Goal: Answer question/provide support

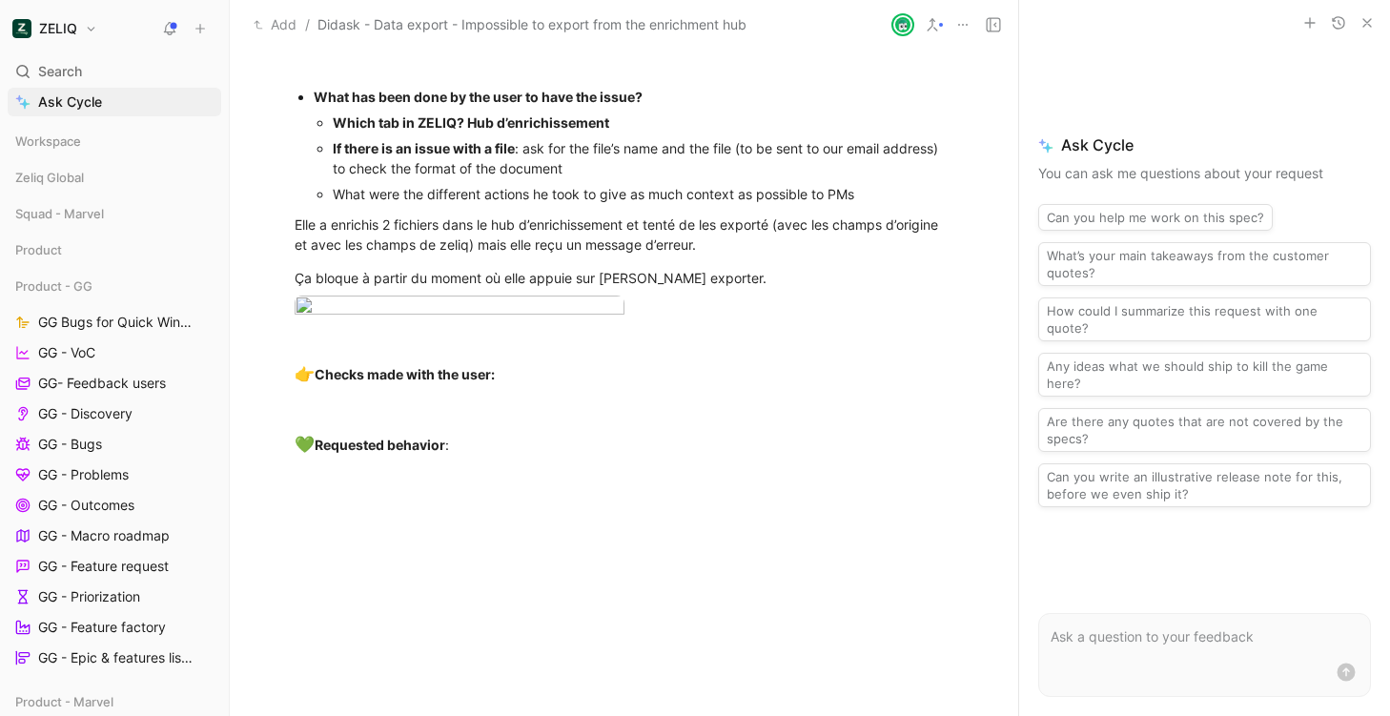
scroll to position [1807, 0]
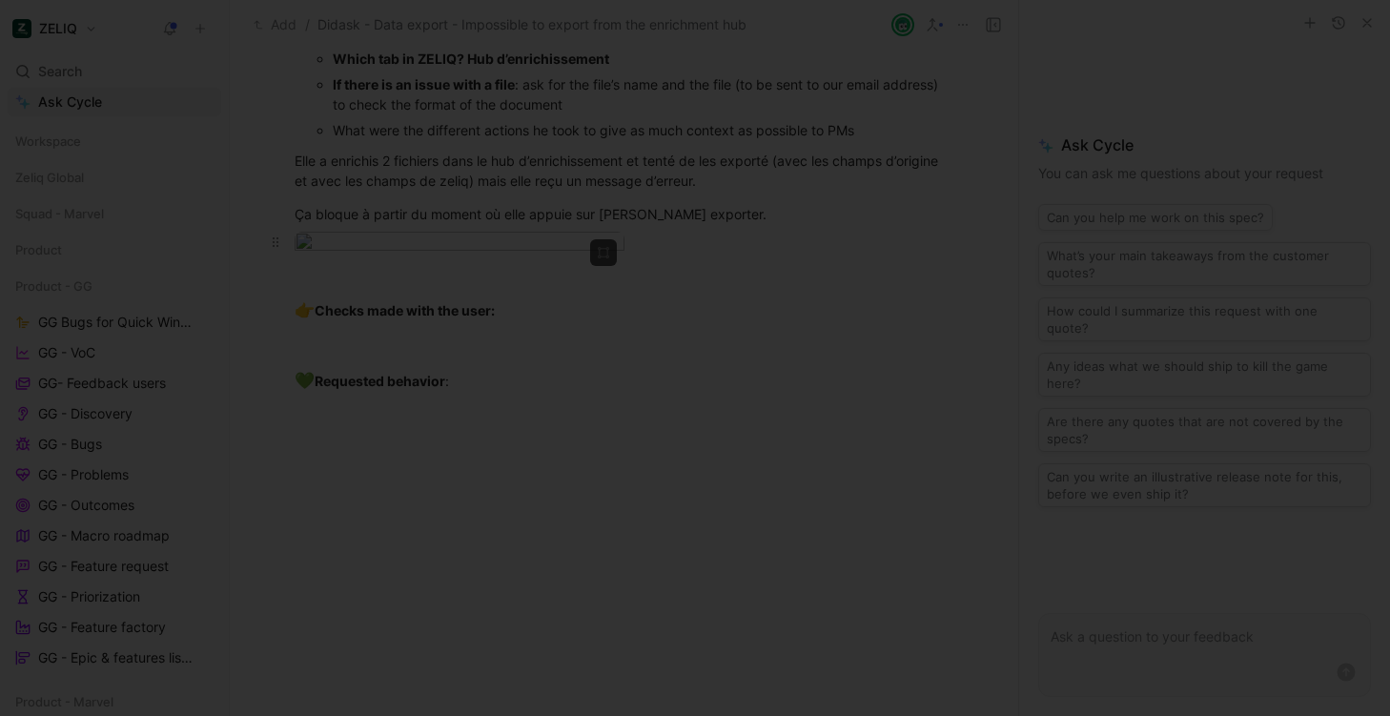
click at [494, 367] on body "ZELIQ Search ⌘ K Ask Cycle Workspace Zeliq Global Squad - Marvel Product Produc…" at bounding box center [695, 358] width 1390 height 716
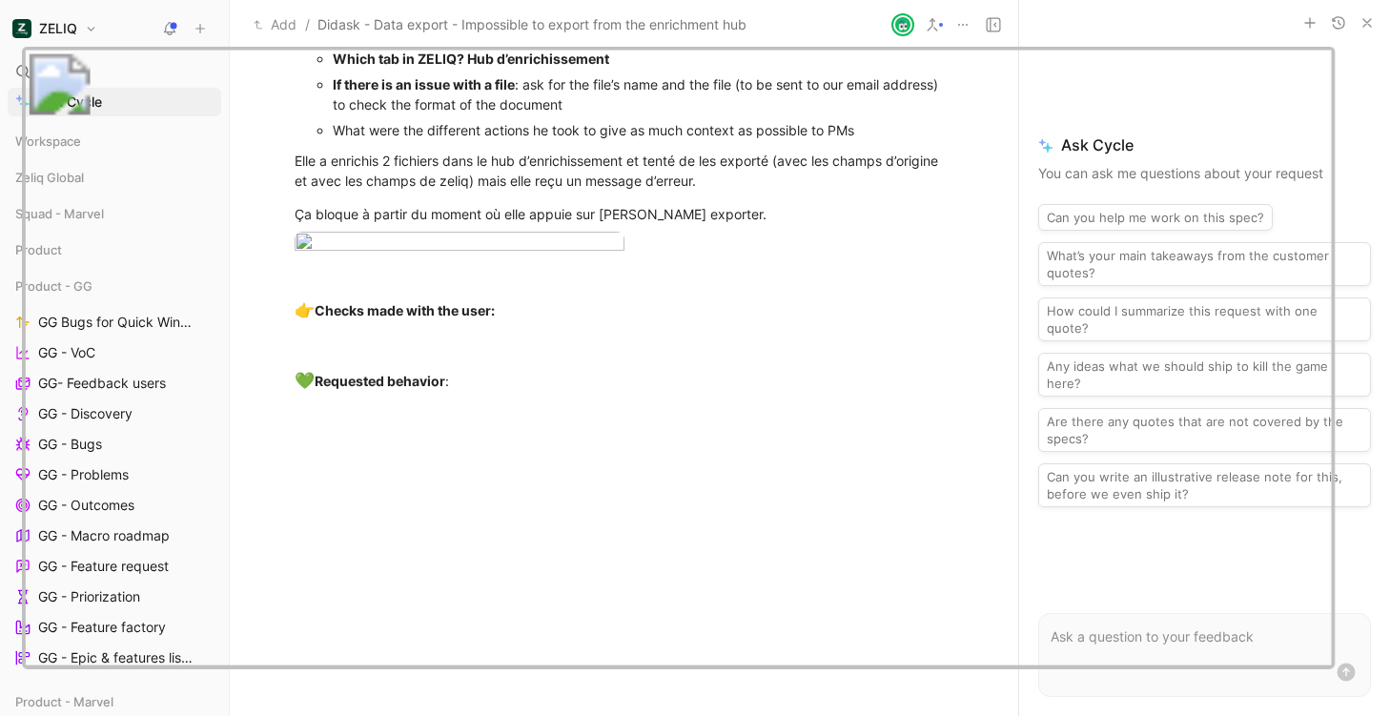
click at [511, 351] on img at bounding box center [678, 357] width 1314 height 621
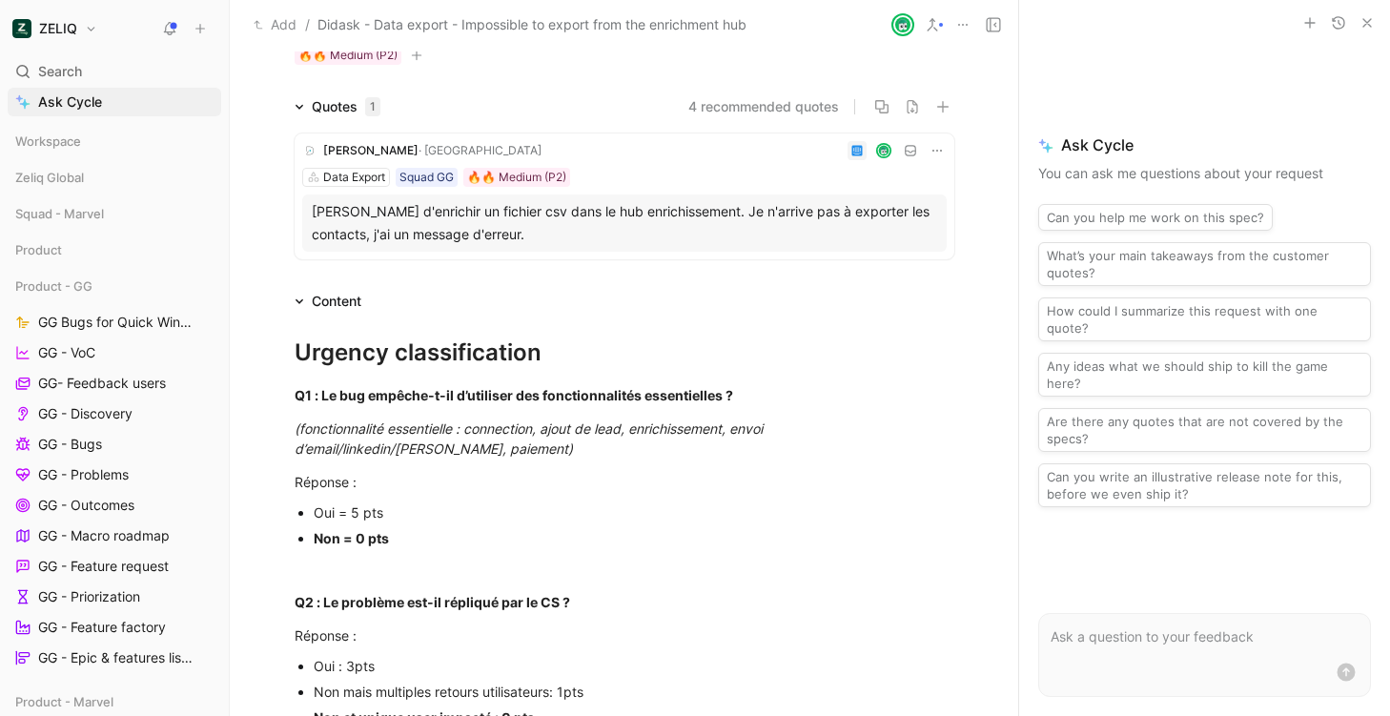
scroll to position [0, 0]
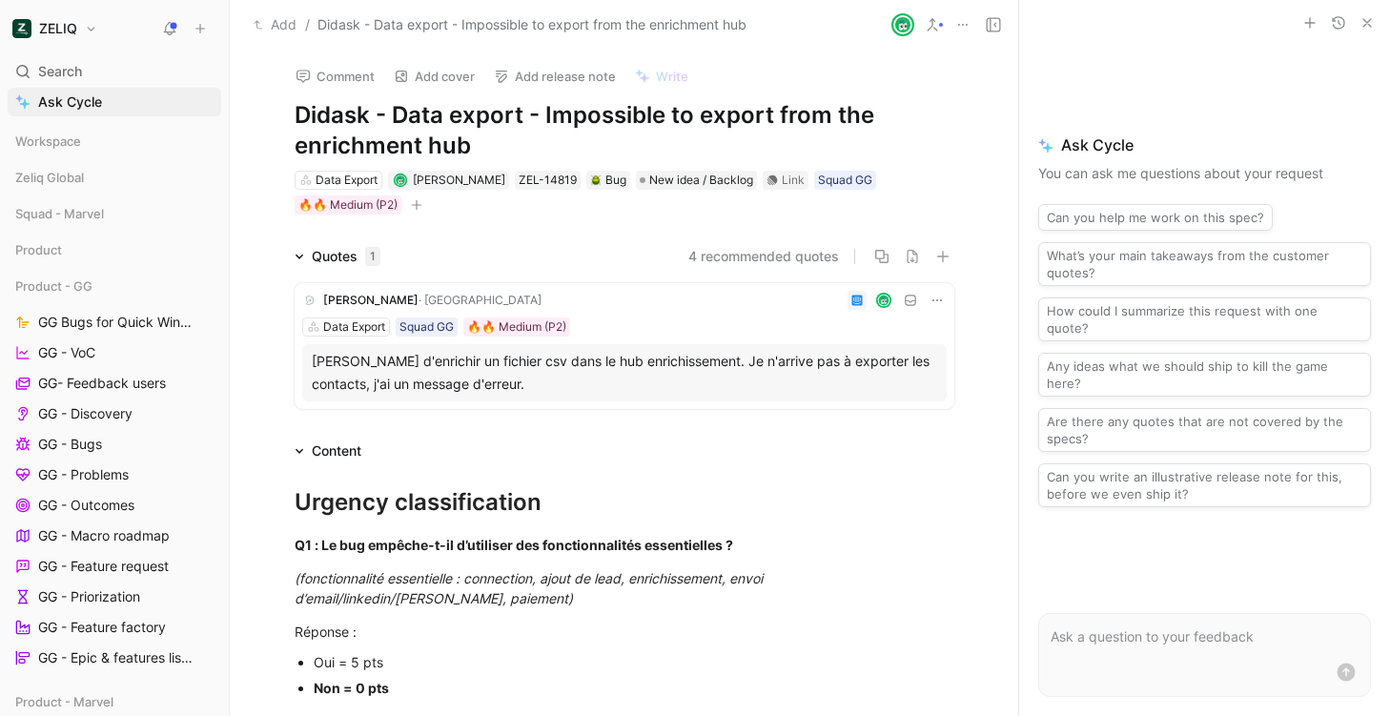
click at [506, 113] on h1 "Didask - Data export - Impossible to export from the enrichment hub" at bounding box center [625, 130] width 660 height 61
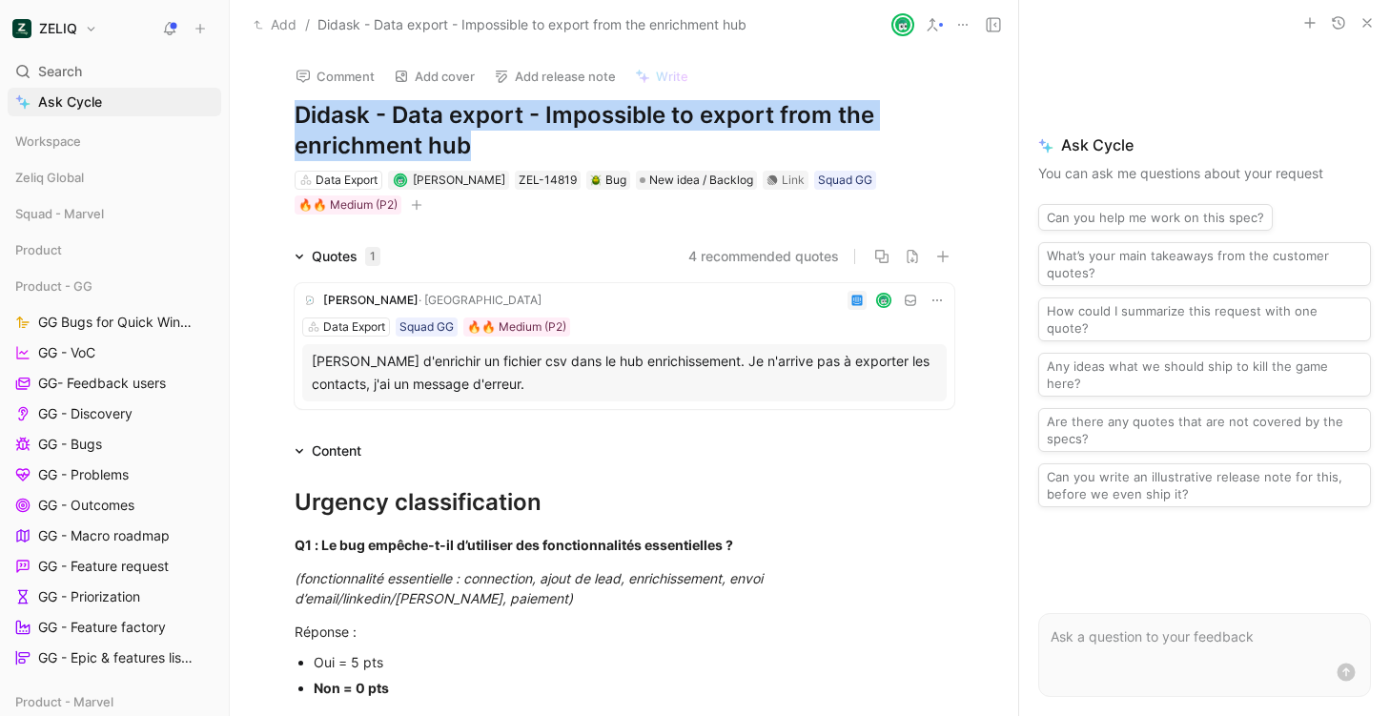
click at [506, 113] on h1 "Didask - Data export - Impossible to export from the enrichment hub" at bounding box center [625, 130] width 660 height 61
copy h1 "Didask - Data export - Impossible to export from the enrichment hub"
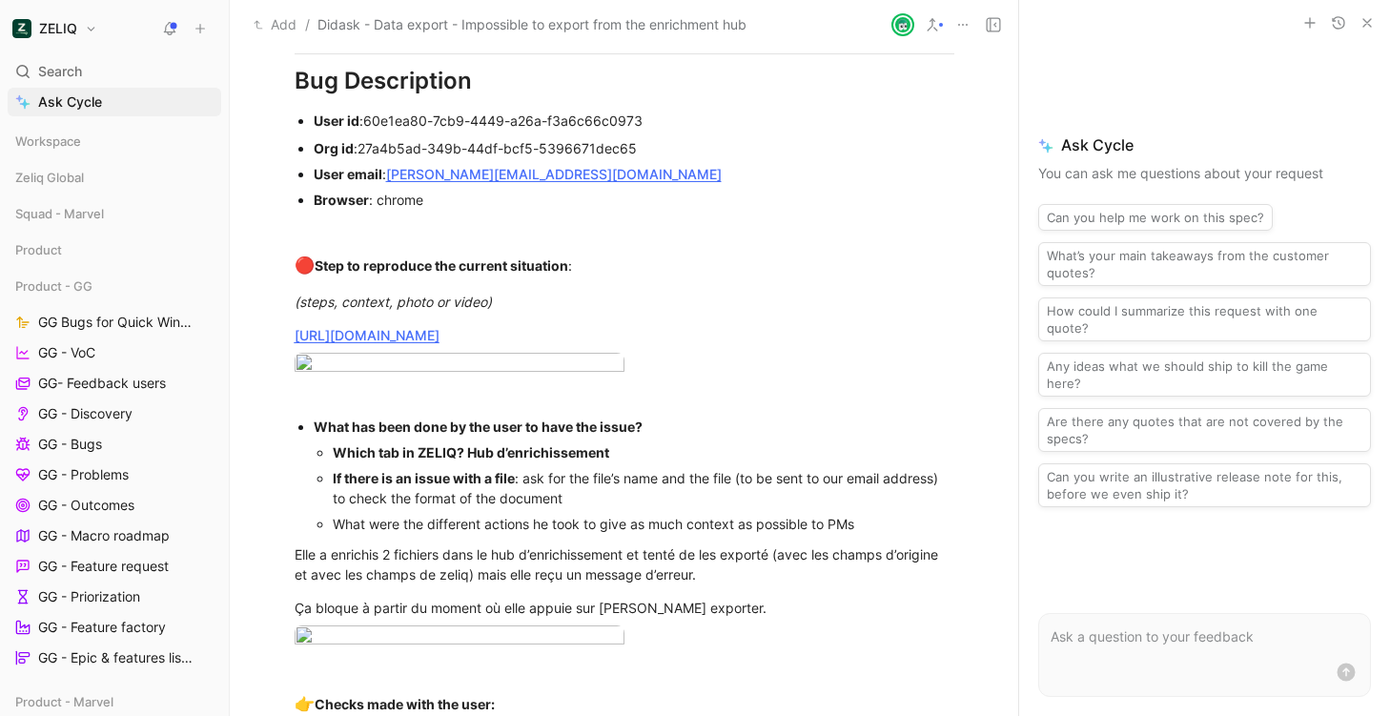
scroll to position [1412, 0]
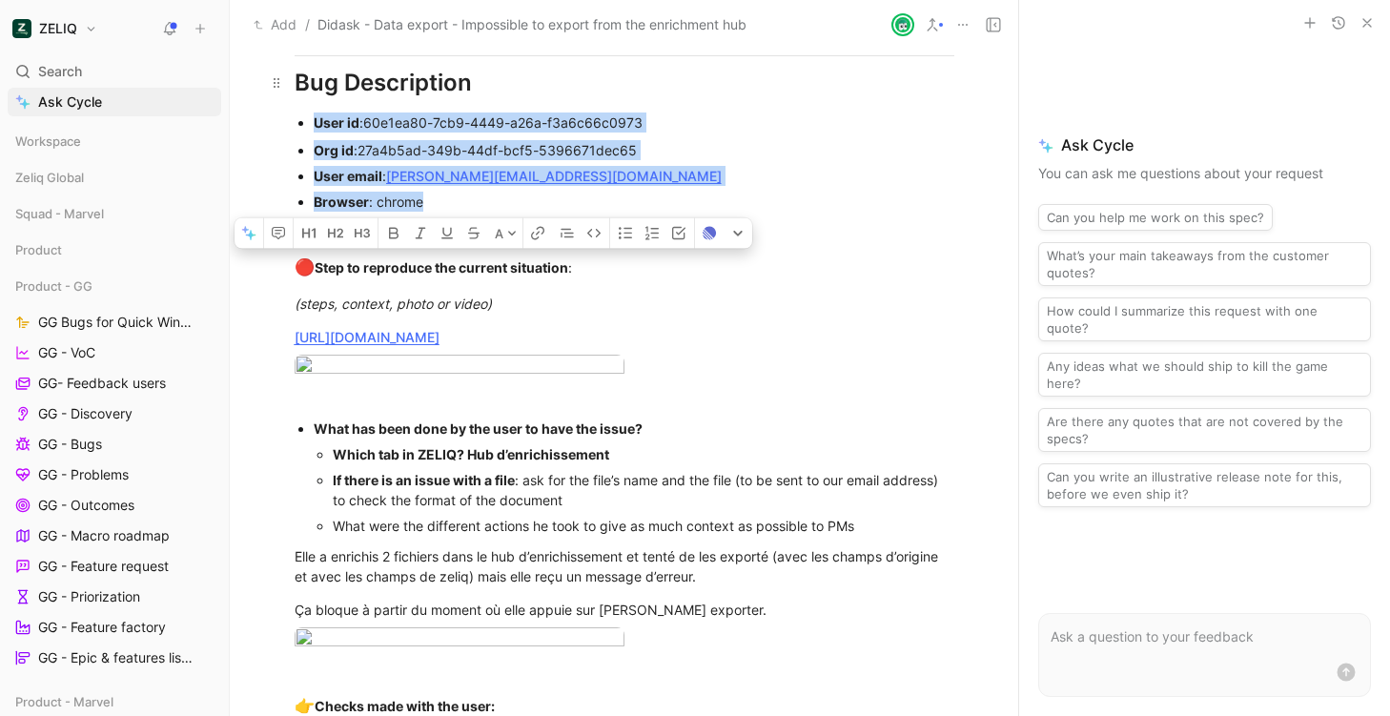
drag, startPoint x: 436, startPoint y: 203, endPoint x: 291, endPoint y: 101, distance: 177.2
copy div "User id : 60e1ea80-7cb9-4449-a26a-f3a6c66c0973 Org id : 27a4b5ad-349b-44df-bcf5…"
click at [386, 294] on div "(steps, context, photo or video)" at bounding box center [625, 304] width 660 height 20
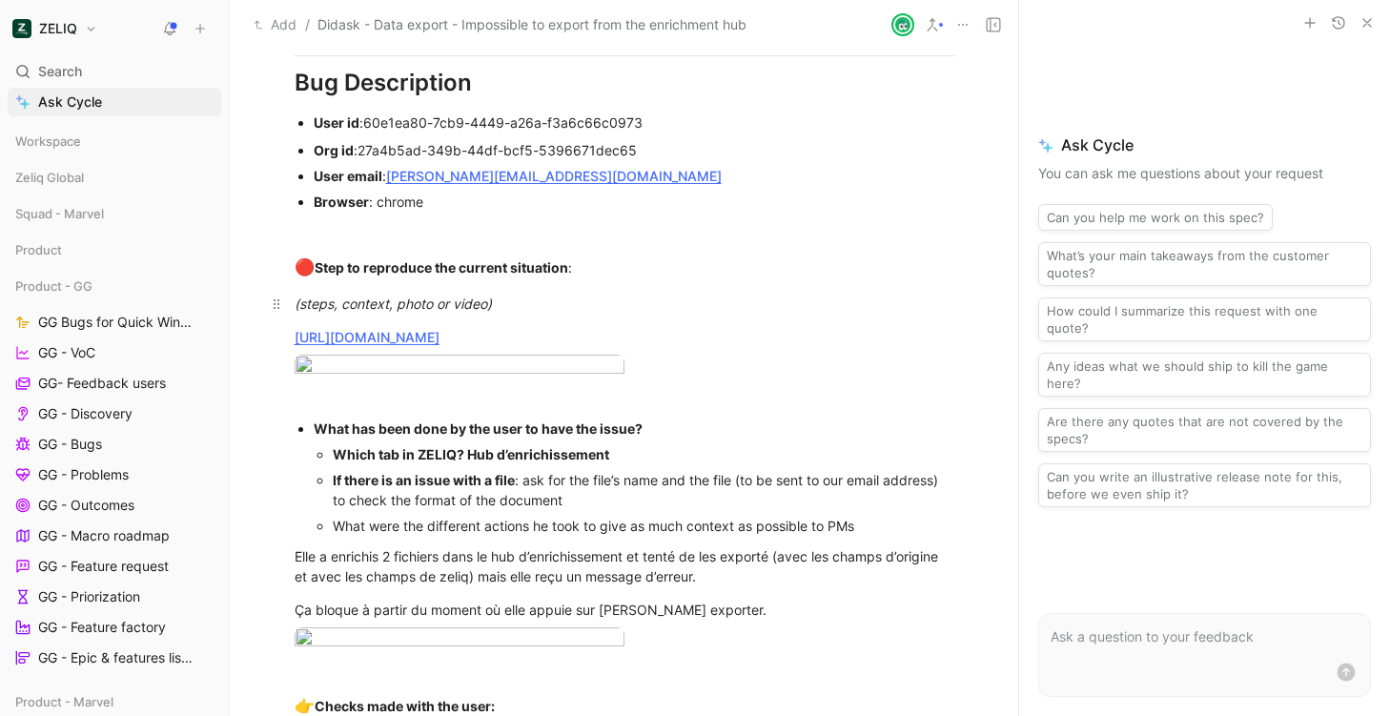
scroll to position [1585, 0]
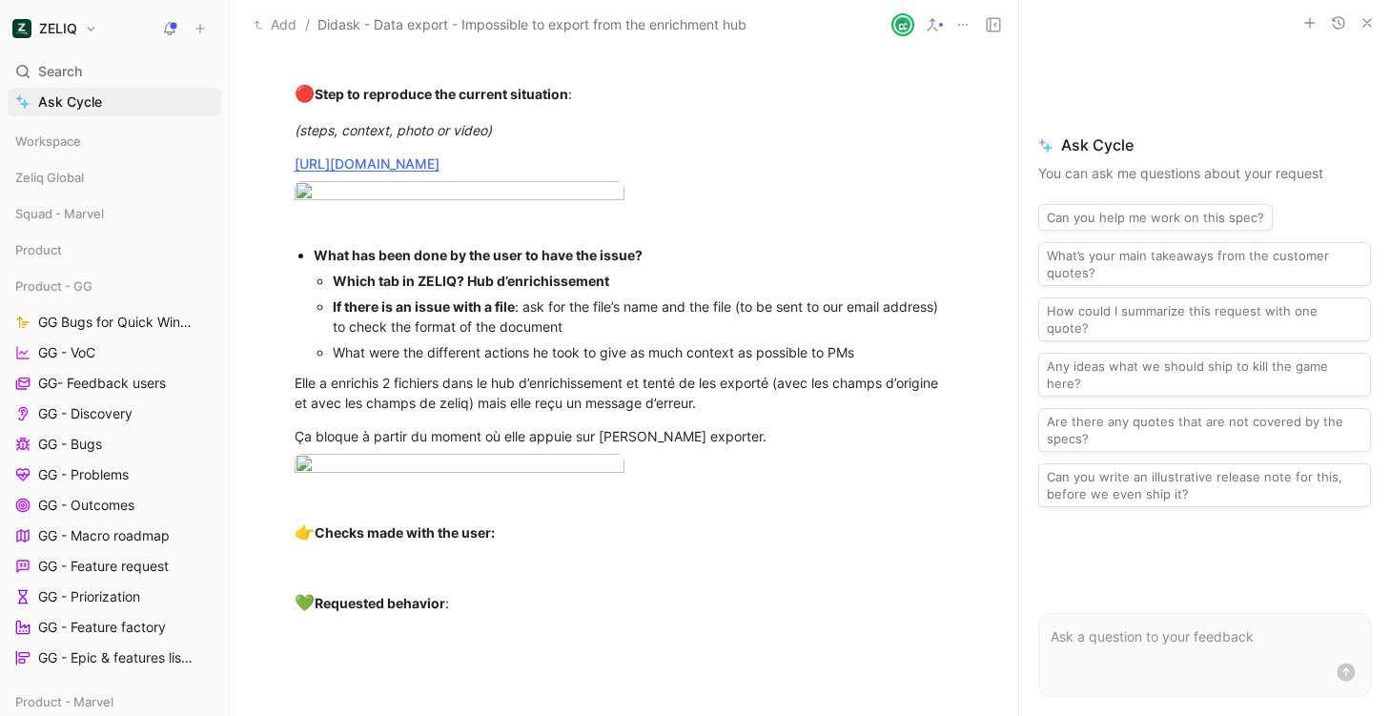
drag, startPoint x: 546, startPoint y: 156, endPoint x: 171, endPoint y: 156, distance: 375.6
click at [171, 156] on div "ZELIQ Search ⌘ K Ask Cycle Workspace Zeliq Global Squad - Marvel Product Produc…" at bounding box center [695, 358] width 1390 height 716
copy u "[URL][DOMAIN_NAME]"
click at [541, 335] on img at bounding box center [677, 346] width 849 height 138
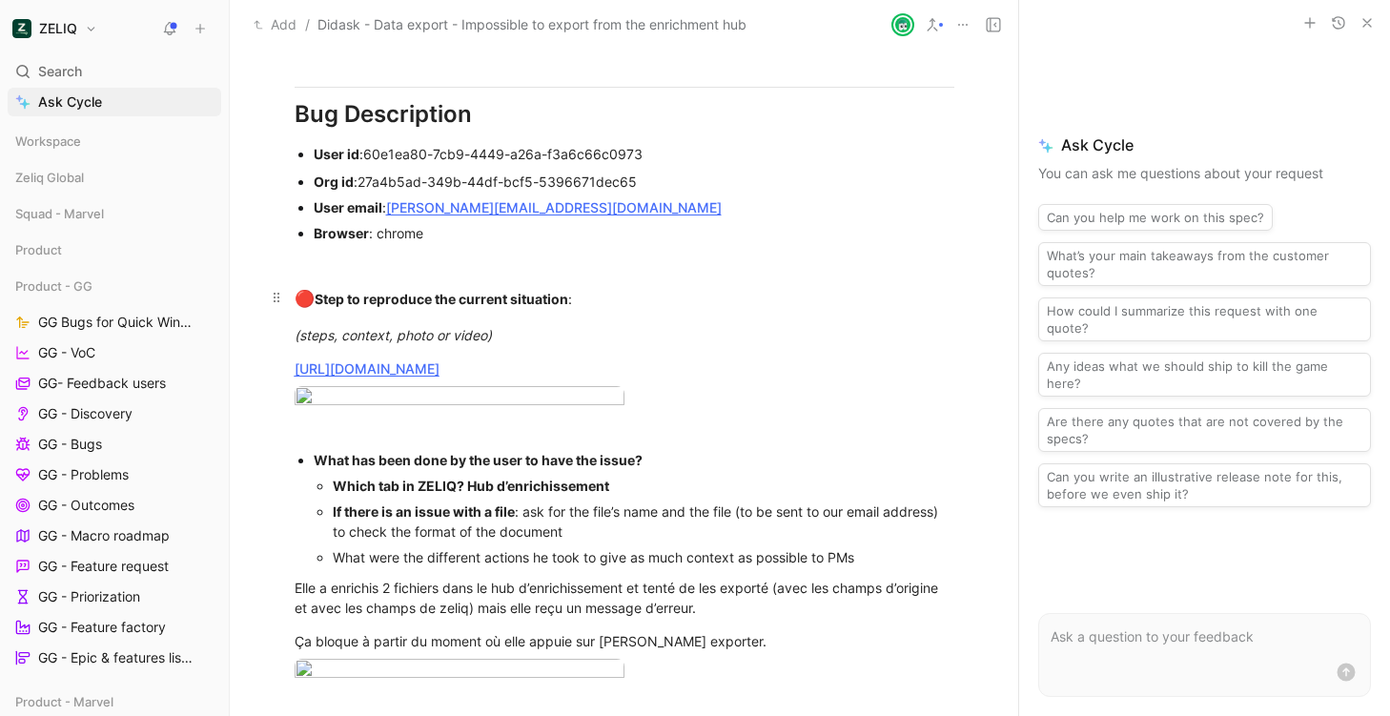
scroll to position [1379, 0]
click at [547, 417] on body "ZELIQ Search ⌘ K Ask Cycle Workspace Zeliq Global Squad - Marvel Product Produc…" at bounding box center [695, 358] width 1390 height 716
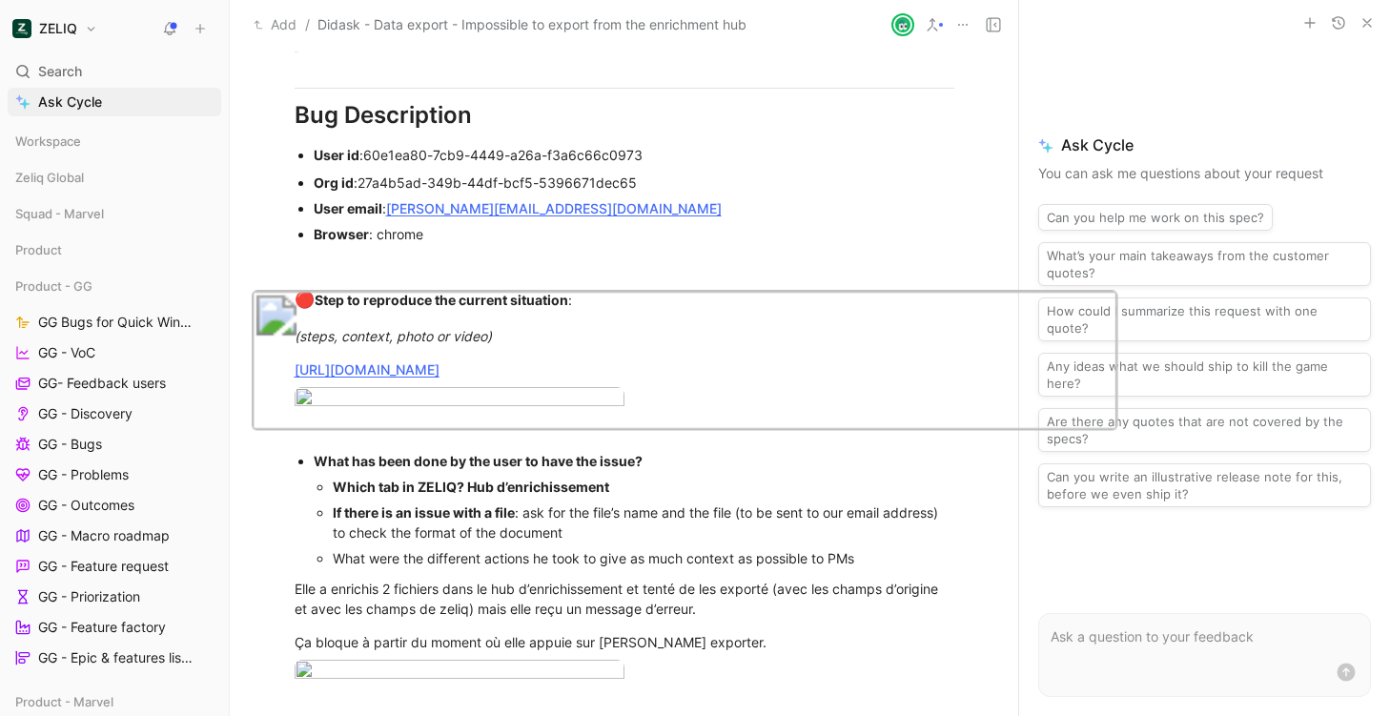
click at [547, 416] on img at bounding box center [684, 360] width 867 height 141
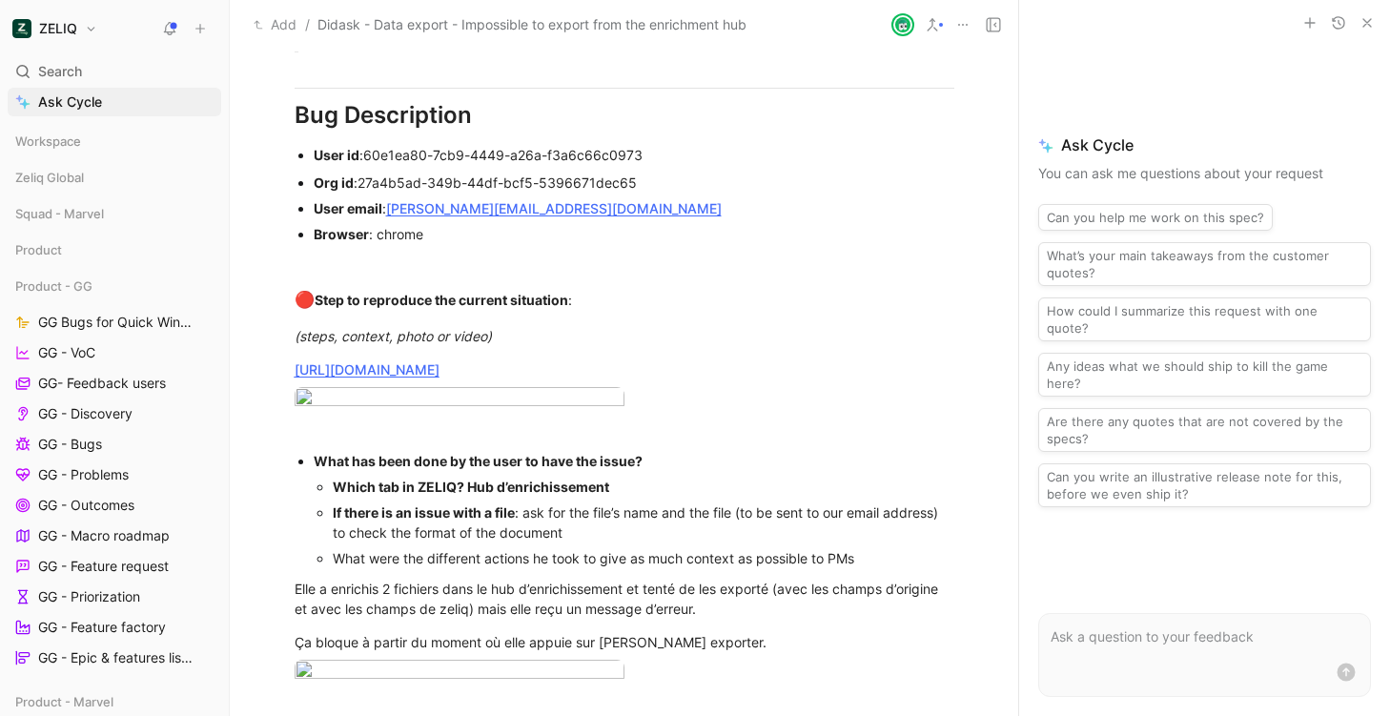
click at [526, 715] on div at bounding box center [695, 716] width 1390 height 0
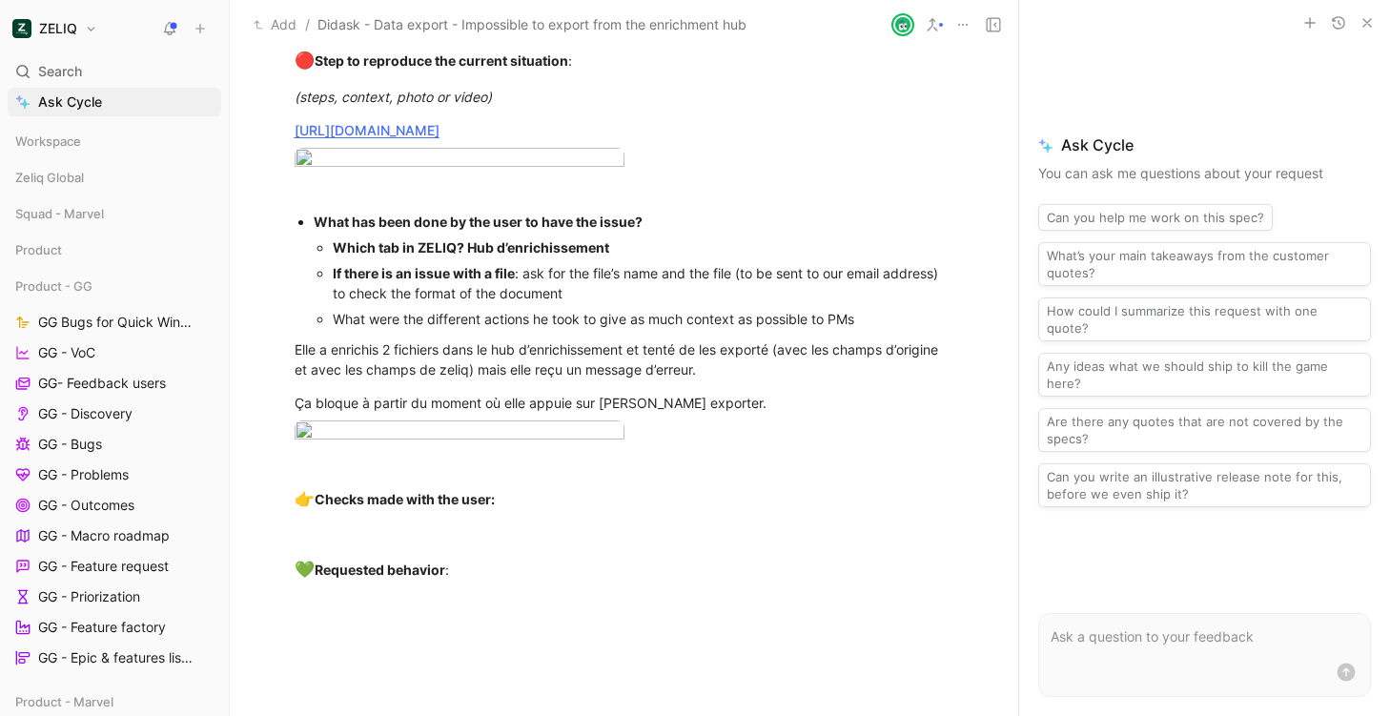
scroll to position [1622, 0]
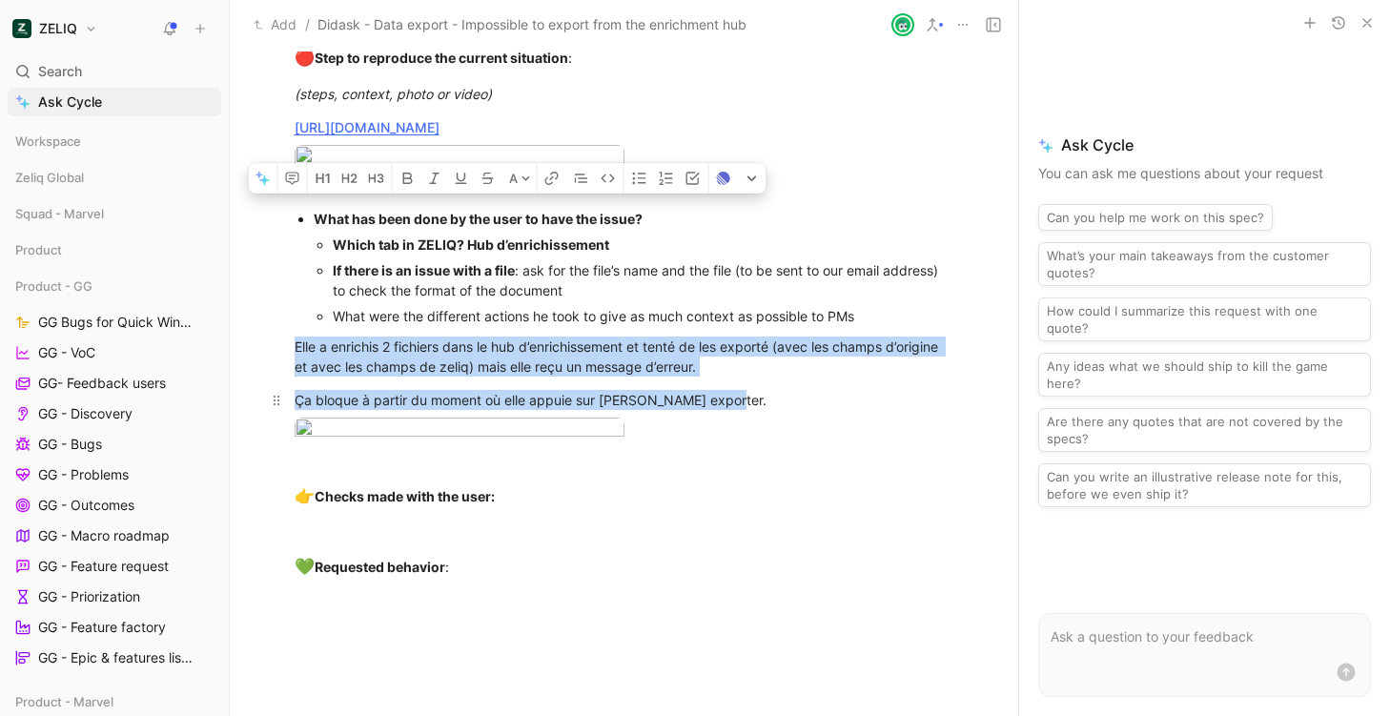
drag, startPoint x: 291, startPoint y: 378, endPoint x: 853, endPoint y: 437, distance: 565.4
copy div "Elle a enrichis 2 fichiers dans le hub d’enrichissement et tenté de les exporté…"
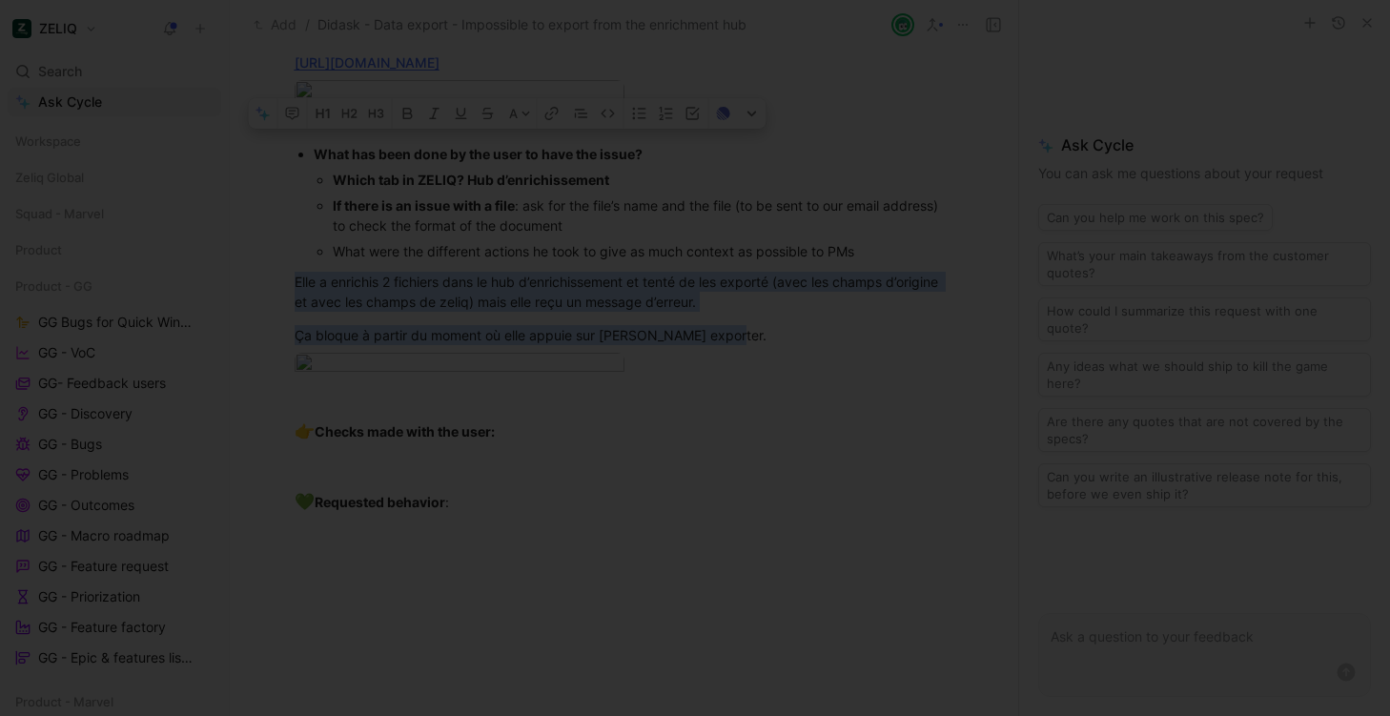
click at [642, 170] on img at bounding box center [695, 358] width 1390 height 716
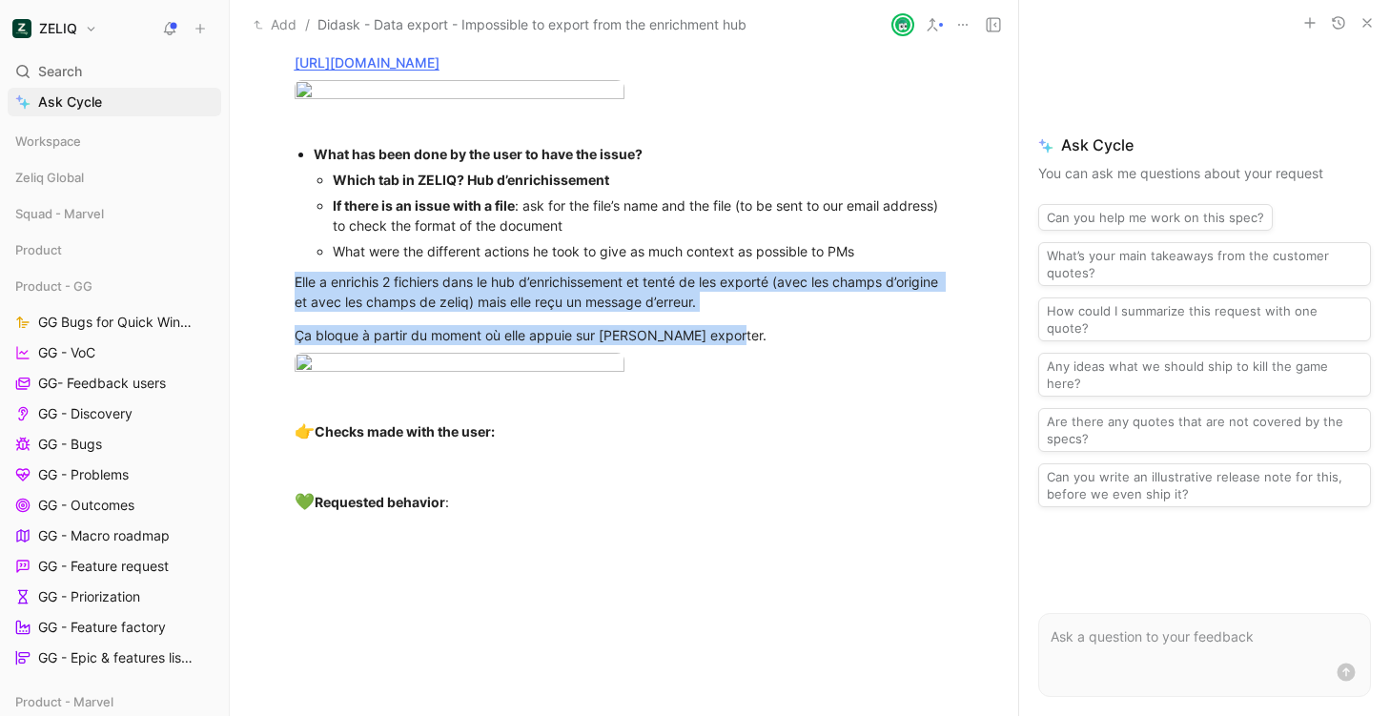
click at [686, 118] on img at bounding box center [695, 358] width 1390 height 716
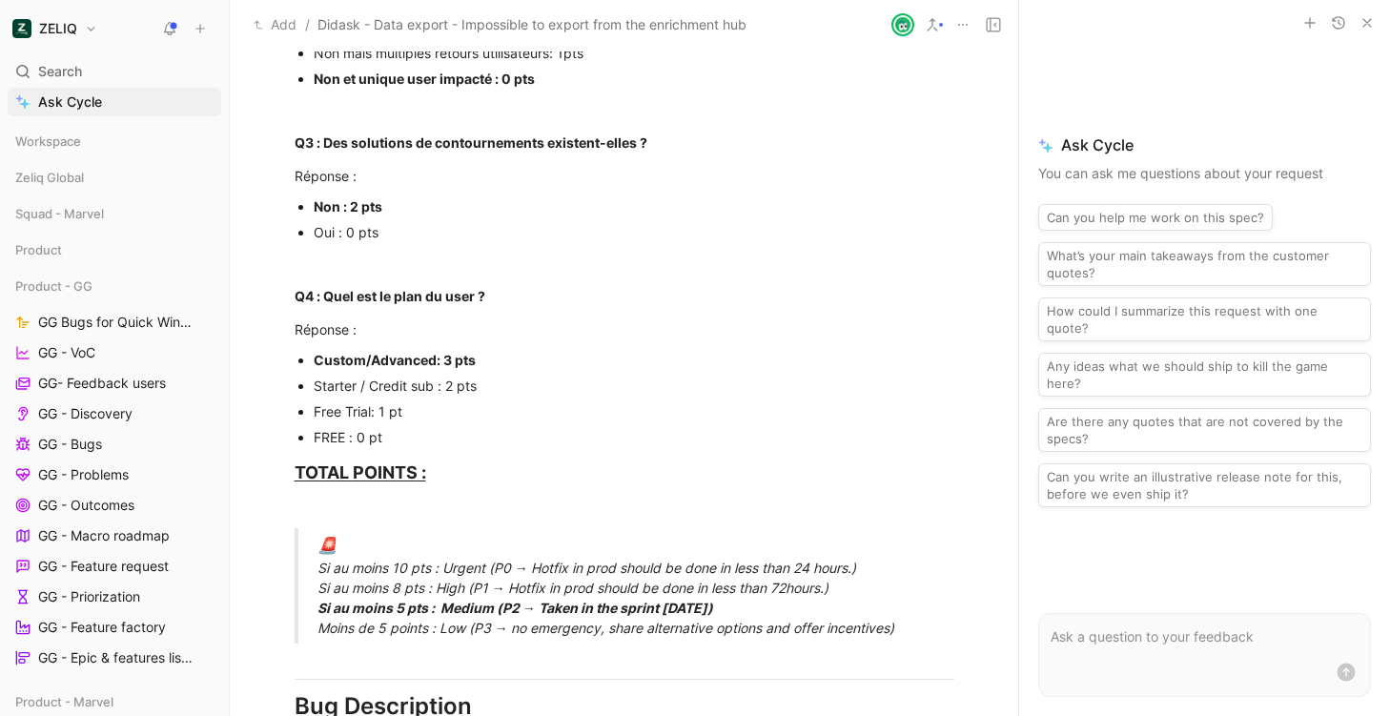
scroll to position [0, 0]
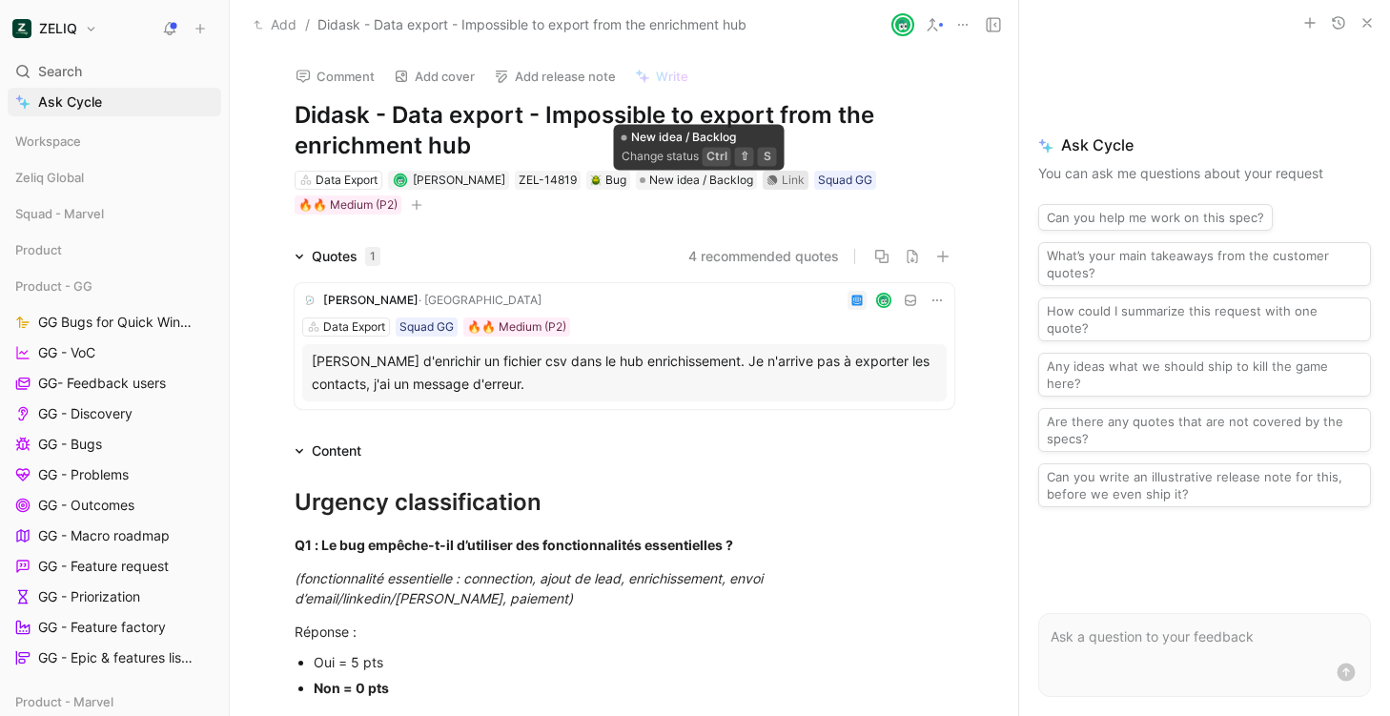
click at [785, 179] on div "Link" at bounding box center [786, 180] width 46 height 19
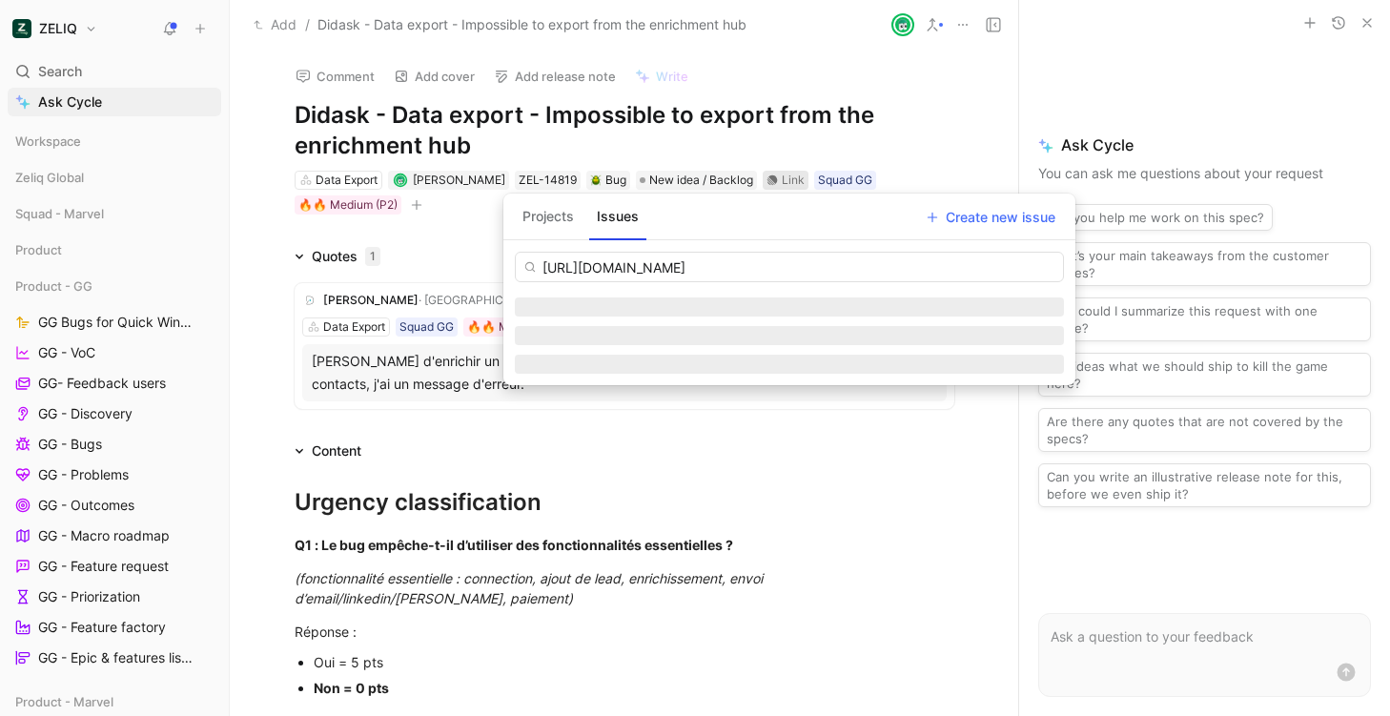
scroll to position [0, 231]
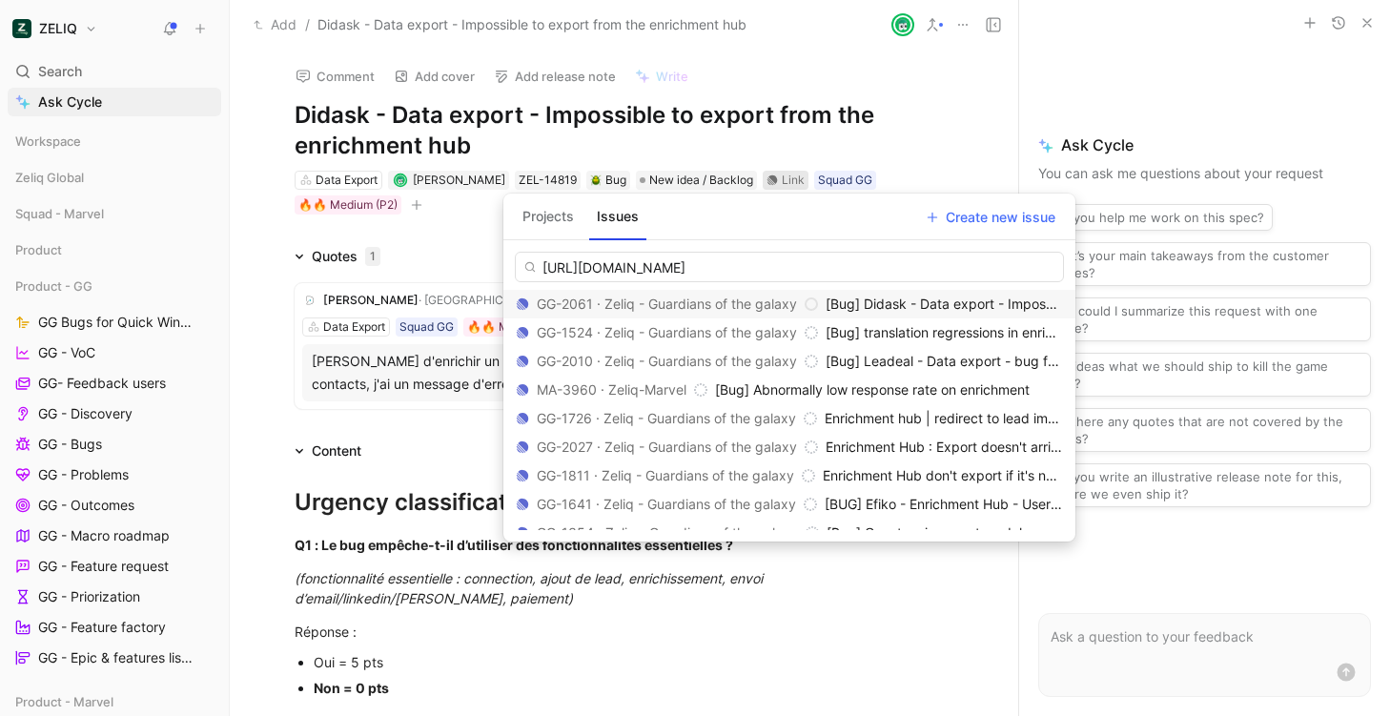
type input "[URL][DOMAIN_NAME]"
click at [684, 305] on div "GG-2061 · Zeliq - Guardians of the galaxy" at bounding box center [667, 304] width 302 height 23
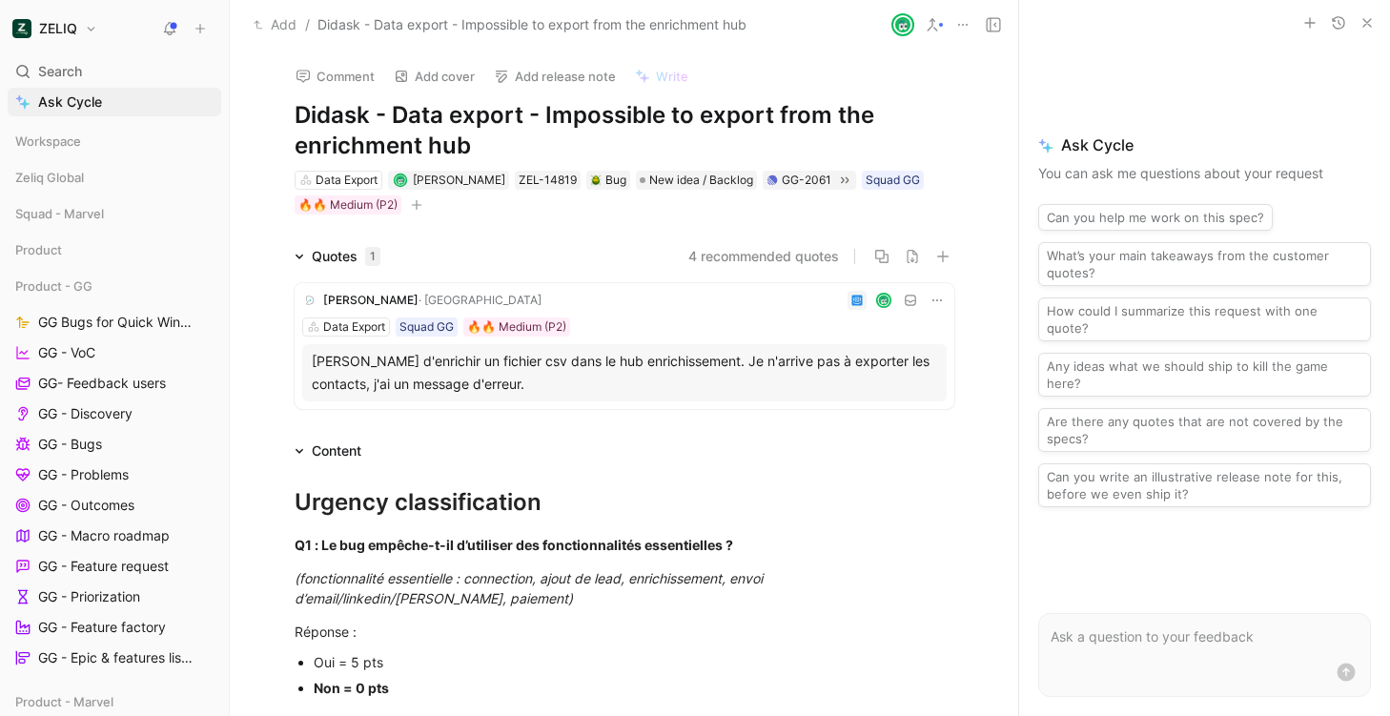
scroll to position [0, 0]
click at [615, 370] on div "[PERSON_NAME] d'enrichir un fichier csv dans le hub enrichissement. Je n'arrive…" at bounding box center [624, 373] width 625 height 46
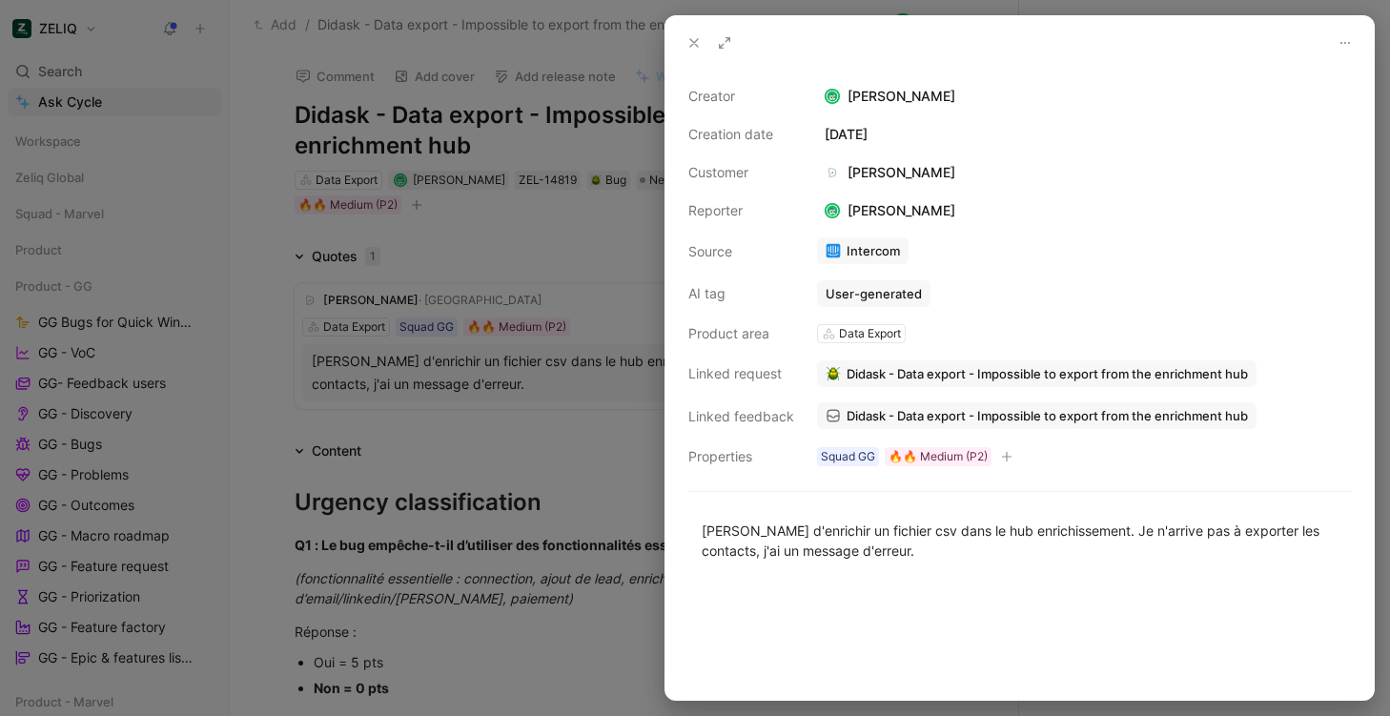
click at [864, 423] on span "Didask - Data export - Impossible to export from the enrichment hub" at bounding box center [1047, 415] width 401 height 17
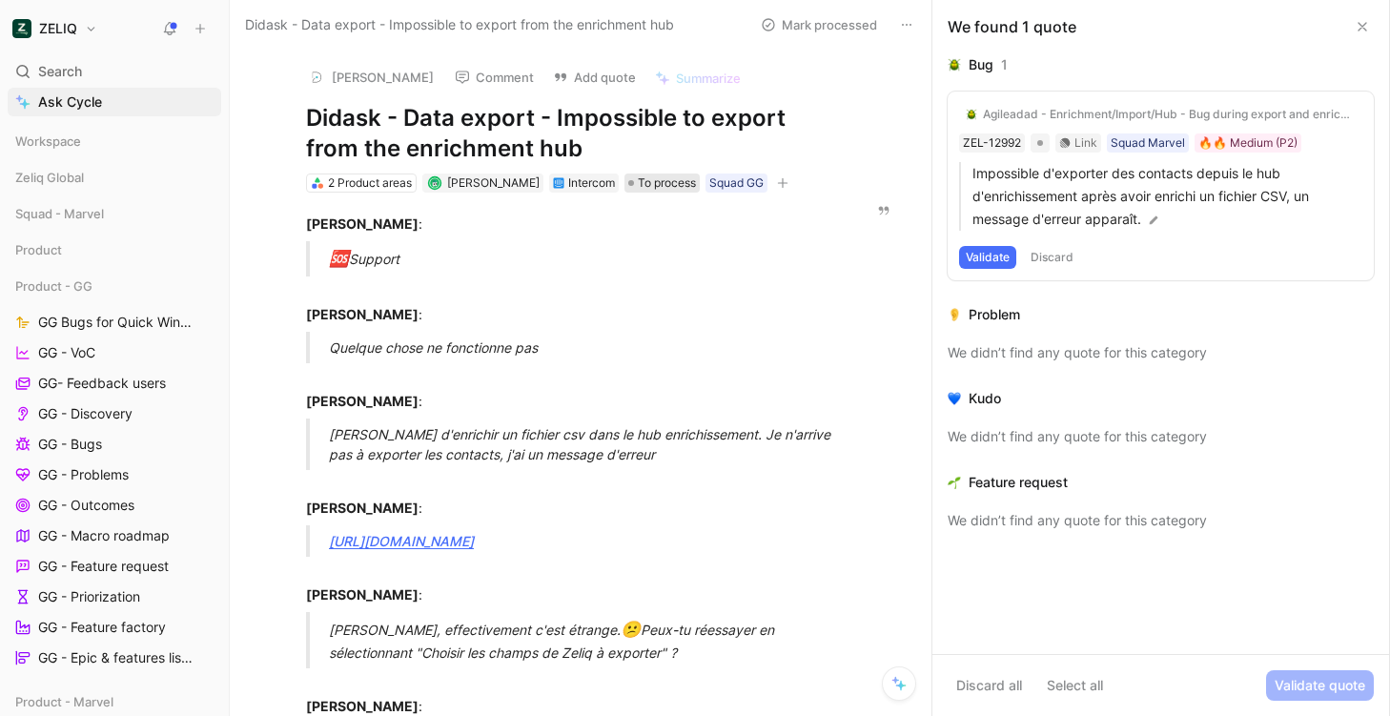
click at [666, 187] on span "To process" at bounding box center [667, 182] width 58 height 19
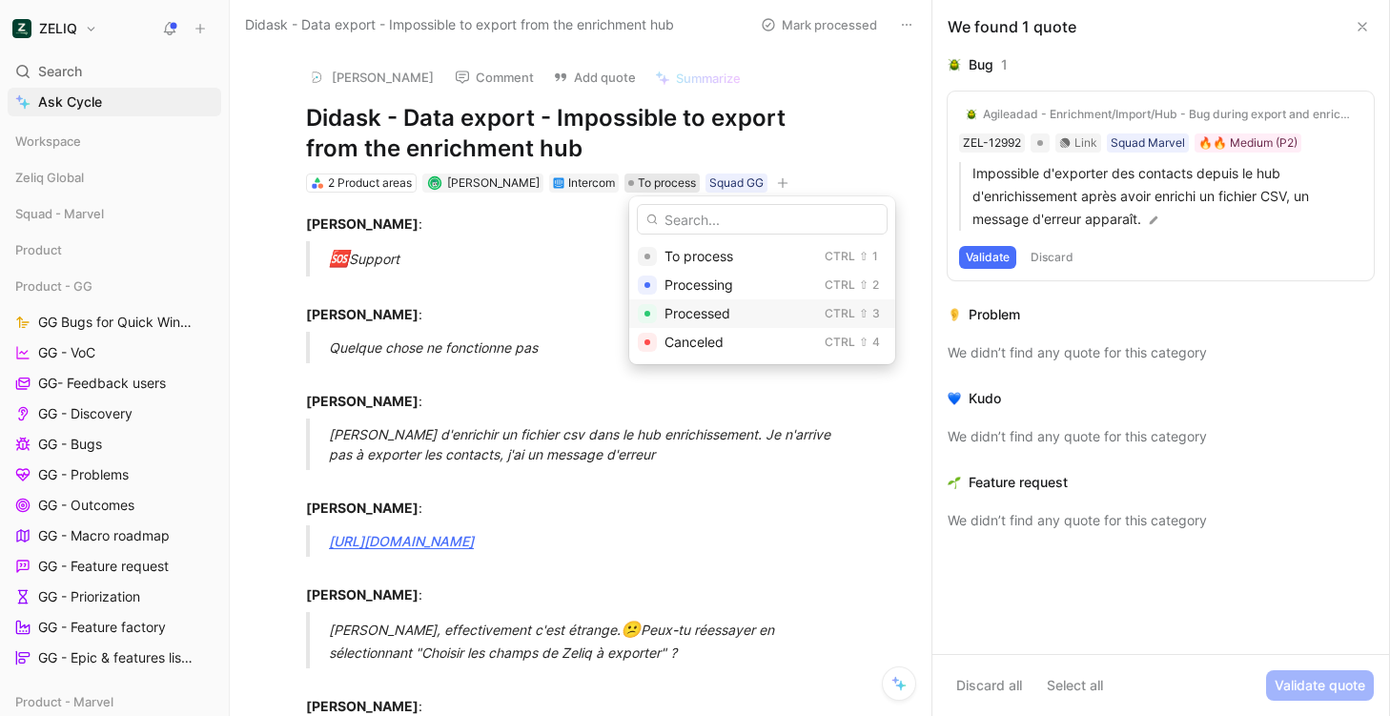
click at [690, 323] on div "Processed" at bounding box center [740, 313] width 153 height 23
